Goal: Check status: Check status

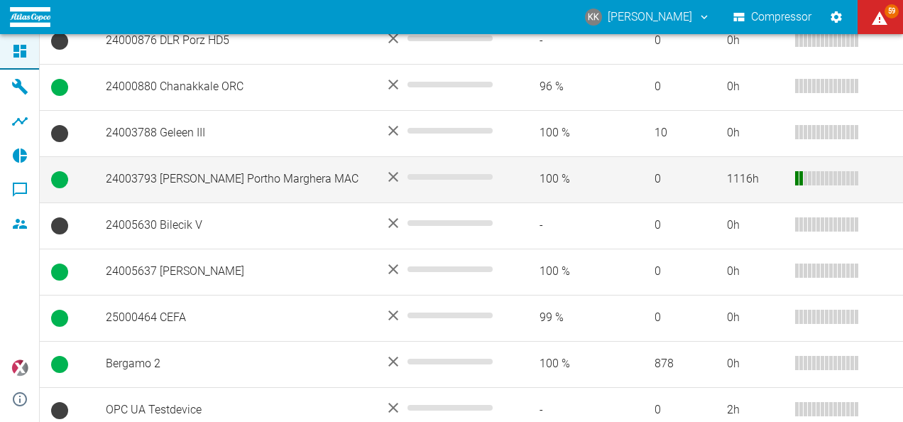
scroll to position [525, 0]
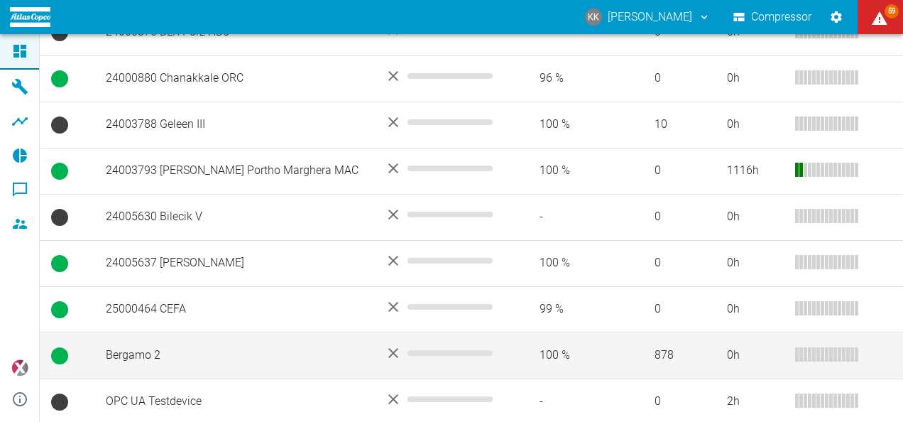
click at [146, 351] on td "Bergamo 2" at bounding box center [233, 355] width 279 height 46
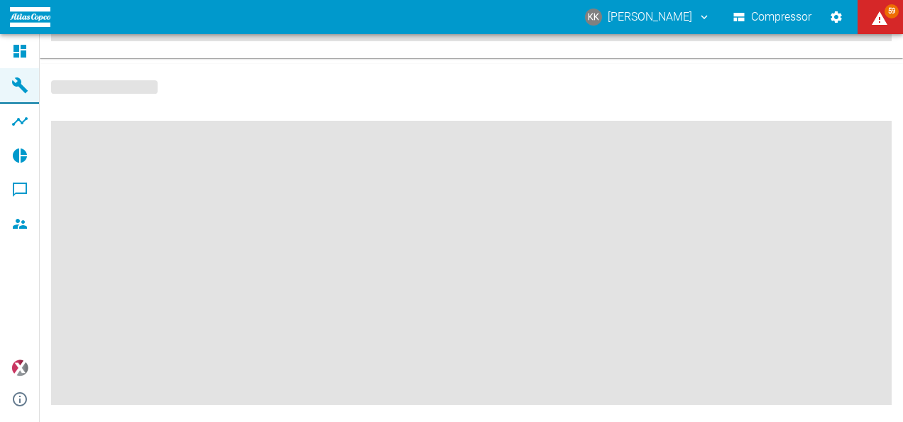
scroll to position [405, 0]
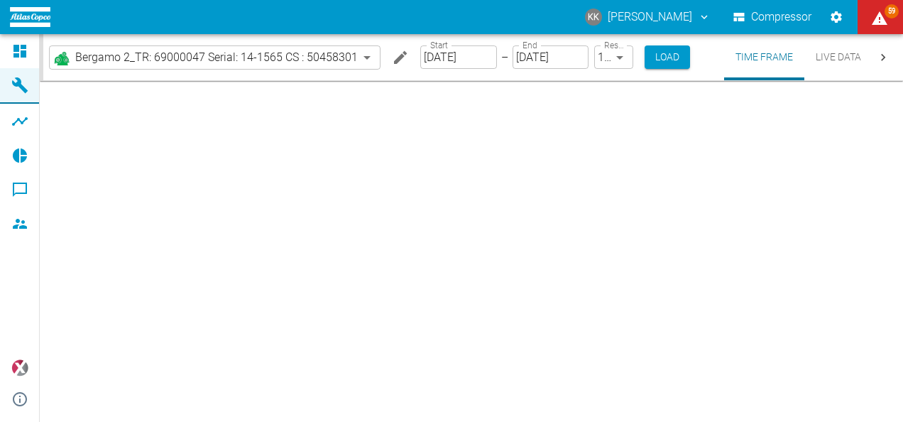
type input "2min"
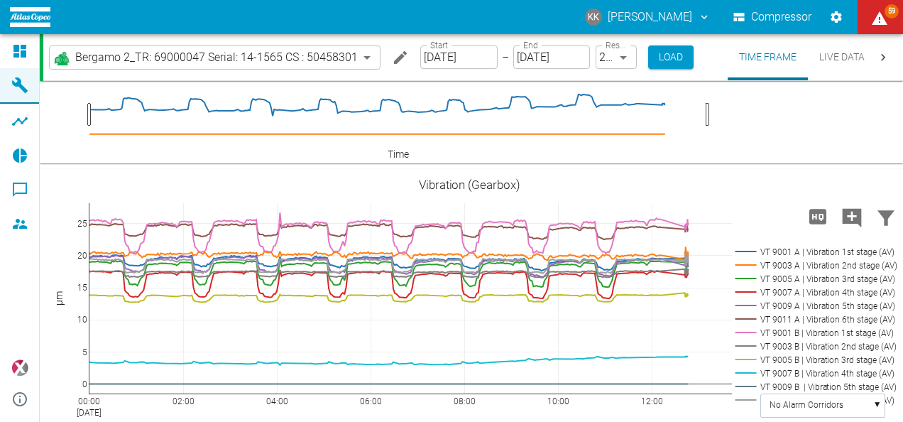
scroll to position [355, 0]
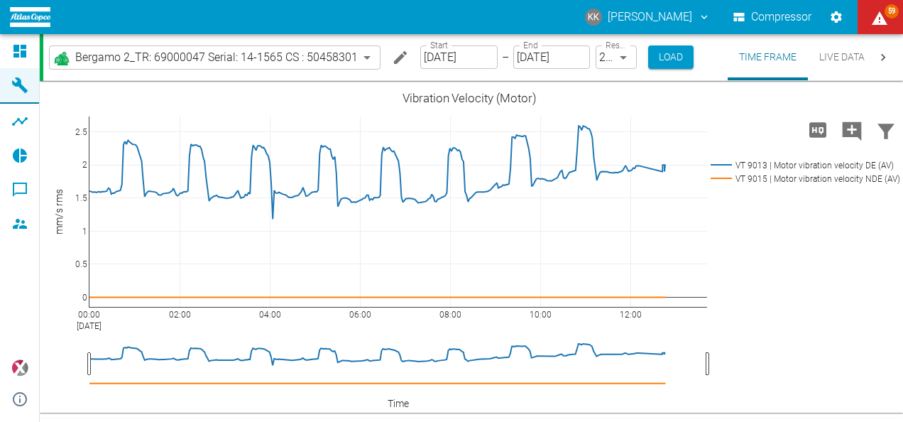
scroll to position [355, 0]
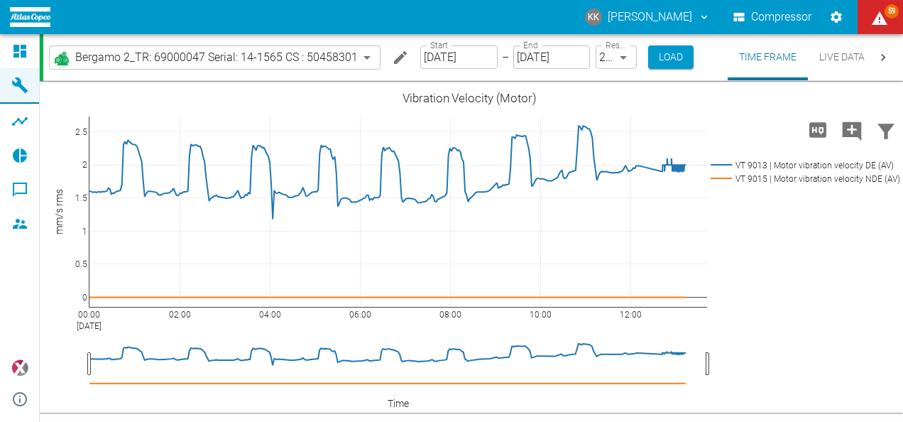
scroll to position [355, 0]
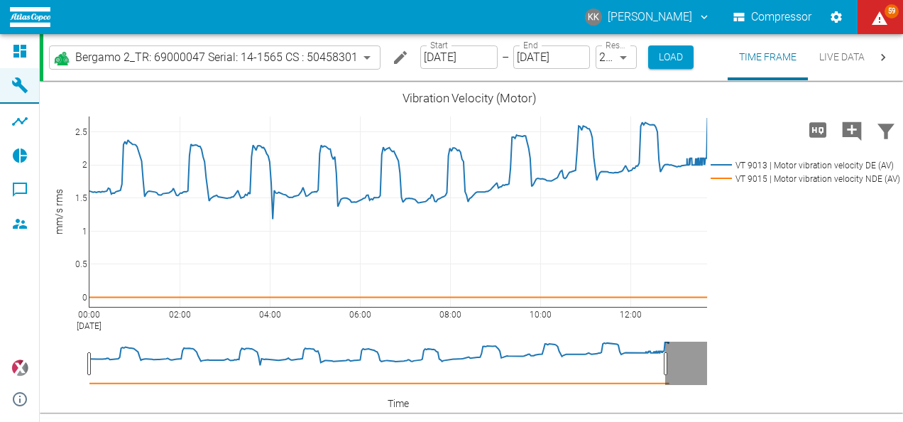
scroll to position [355, 0]
